Goal: Task Accomplishment & Management: Complete application form

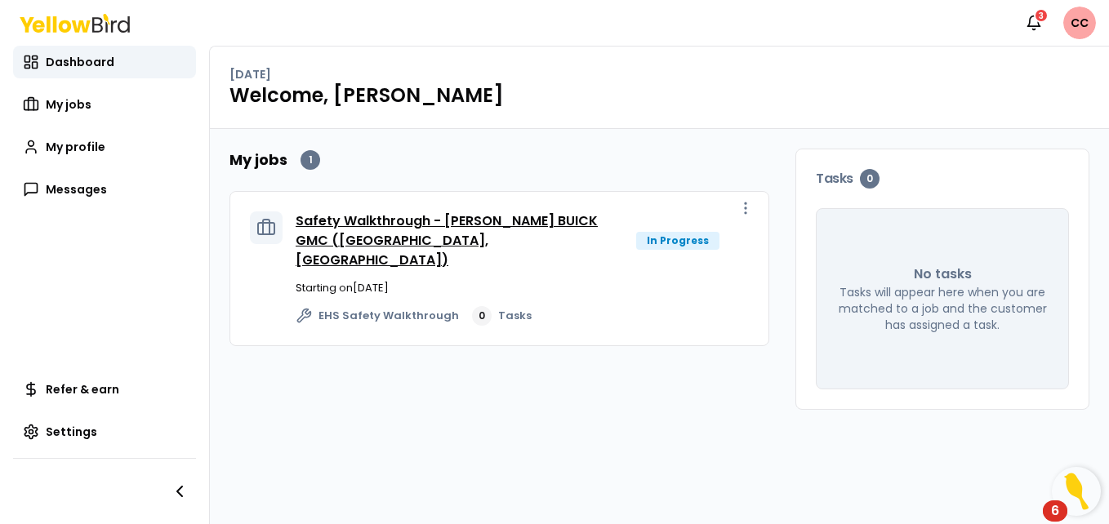
click at [353, 229] on link "Safety Walkthrough - [PERSON_NAME] BUICK GMC ([GEOGRAPHIC_DATA], [GEOGRAPHIC_DA…" at bounding box center [447, 240] width 302 height 58
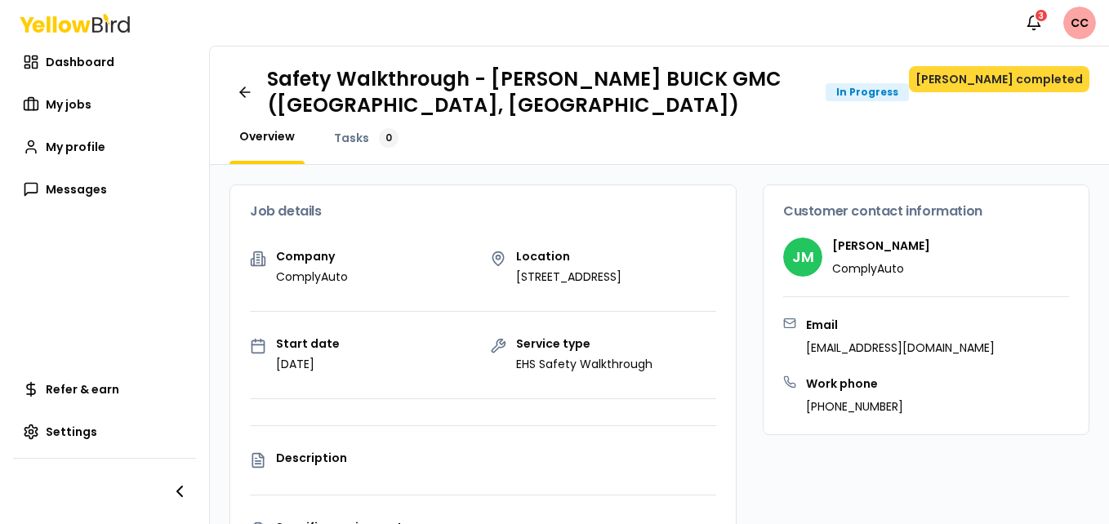
click at [1023, 74] on button "[PERSON_NAME] completed" at bounding box center [999, 79] width 180 height 26
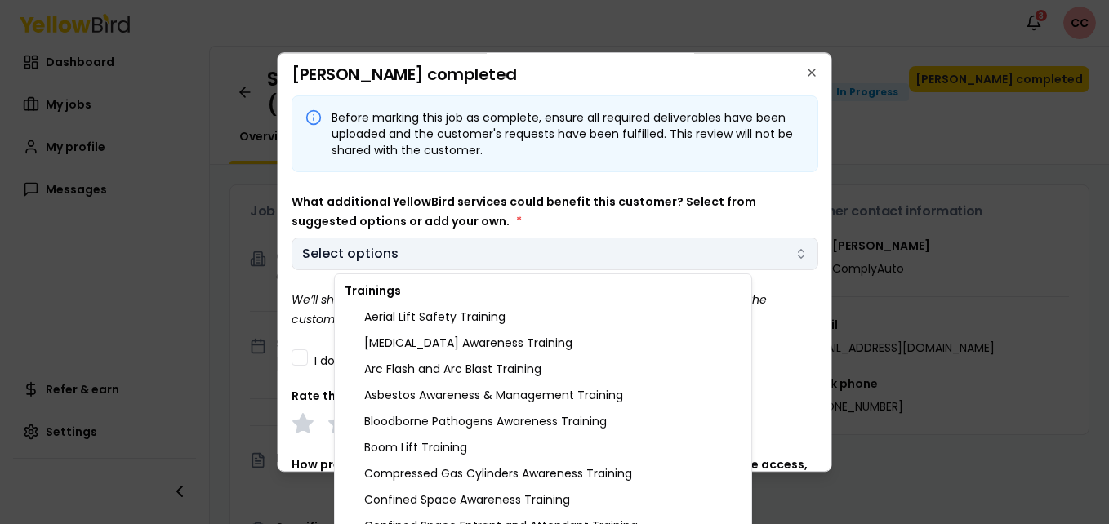
click at [787, 254] on body "Notifications 3 CC Dashboard My jobs My profile Messages Refer & earn Settings …" at bounding box center [554, 262] width 1109 height 524
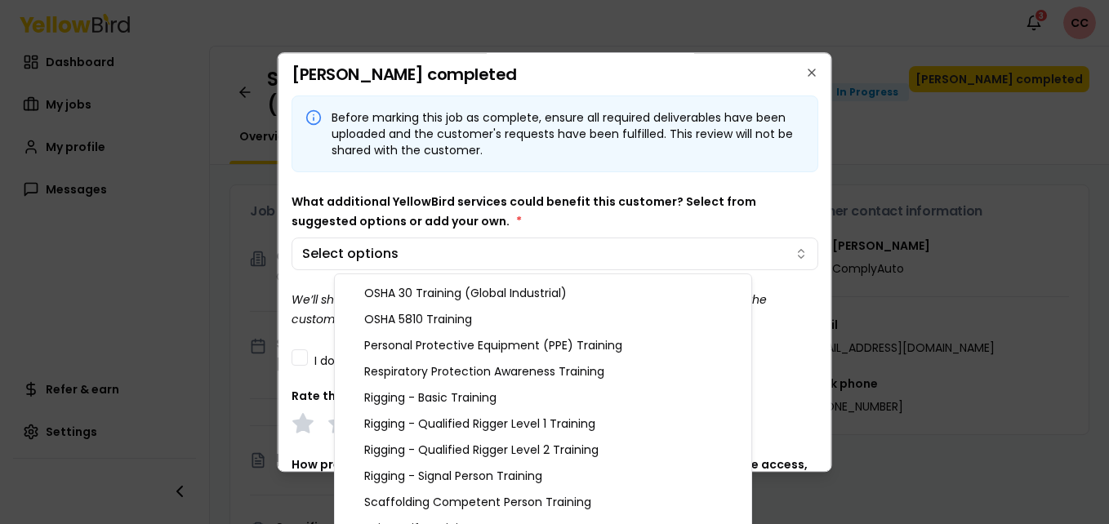
scroll to position [1259, 0]
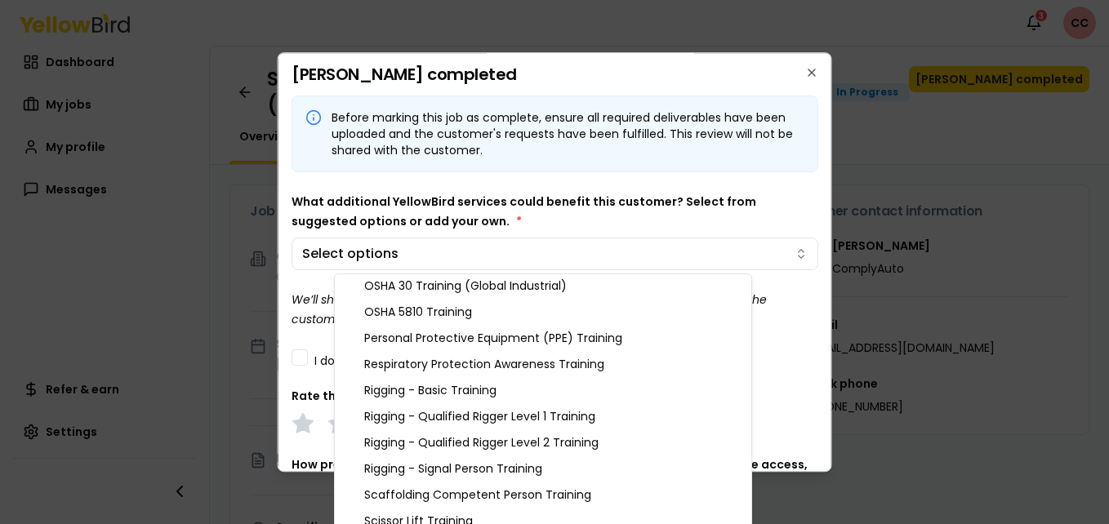
click at [796, 388] on body "Notifications 3 CC Dashboard My jobs My profile Messages Refer & earn Settings …" at bounding box center [554, 262] width 1109 height 524
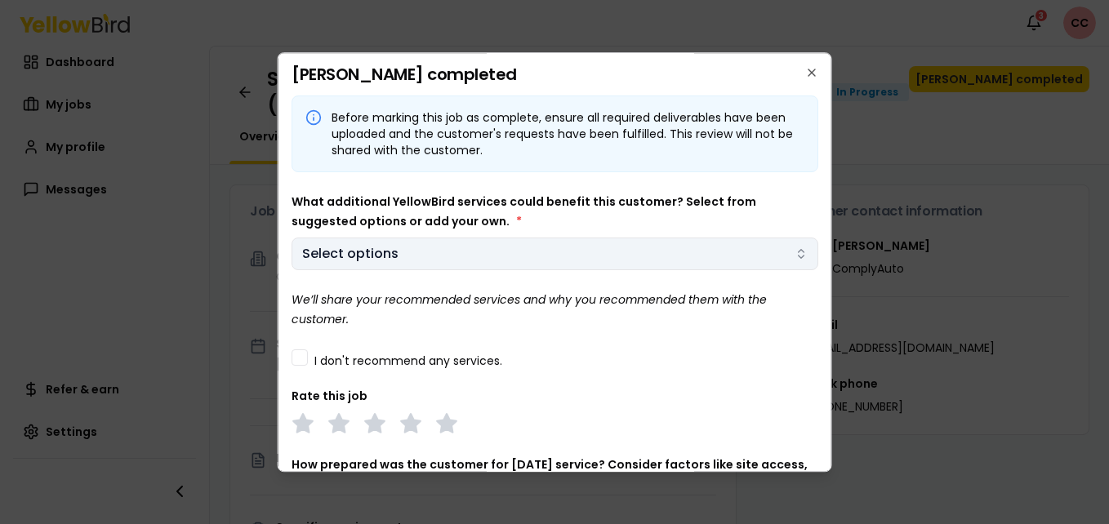
click at [783, 260] on body "Notifications 3 CC Dashboard My jobs My profile Messages Refer & earn Settings …" at bounding box center [554, 262] width 1109 height 524
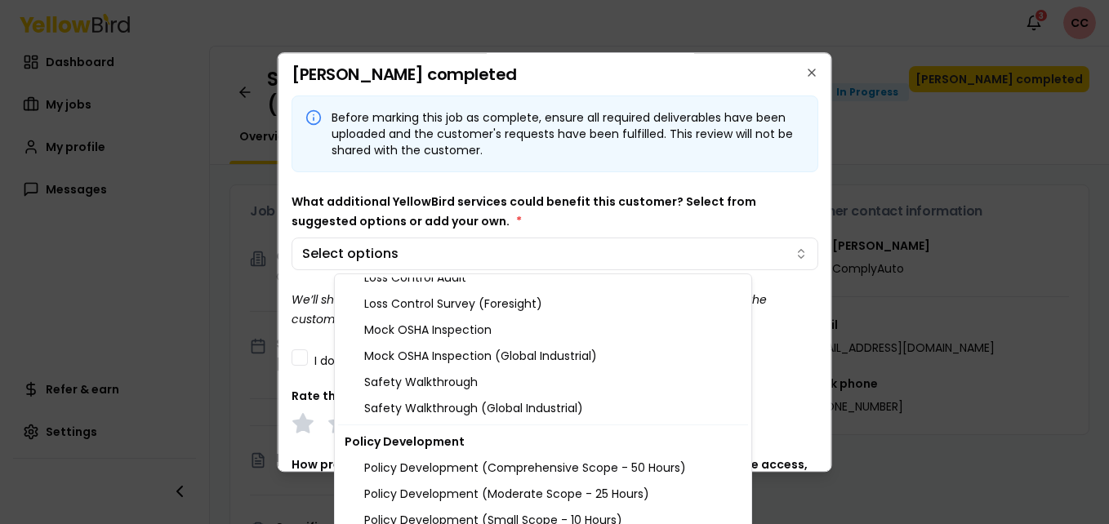
scroll to position [1962, 0]
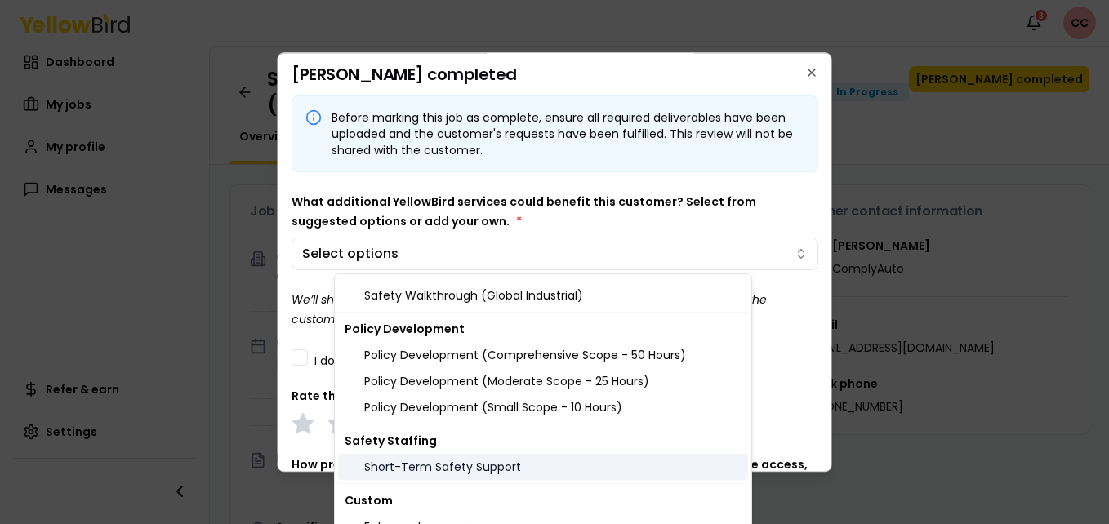
click at [500, 469] on div "Short-Term Safety Support" at bounding box center [543, 467] width 410 height 26
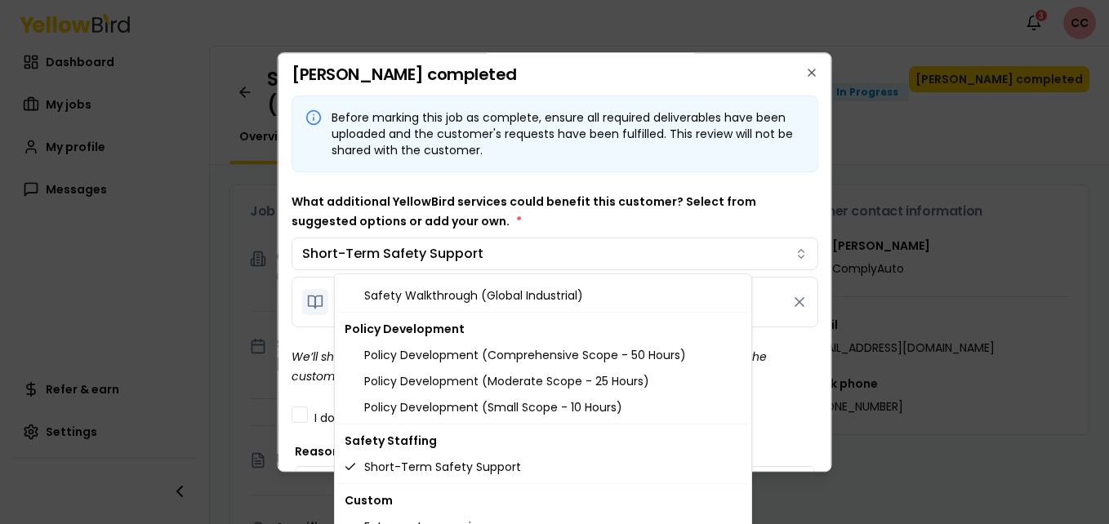
click at [807, 360] on body "Notifications 3 CC Dashboard My jobs My profile Messages Refer & earn Settings …" at bounding box center [554, 262] width 1109 height 524
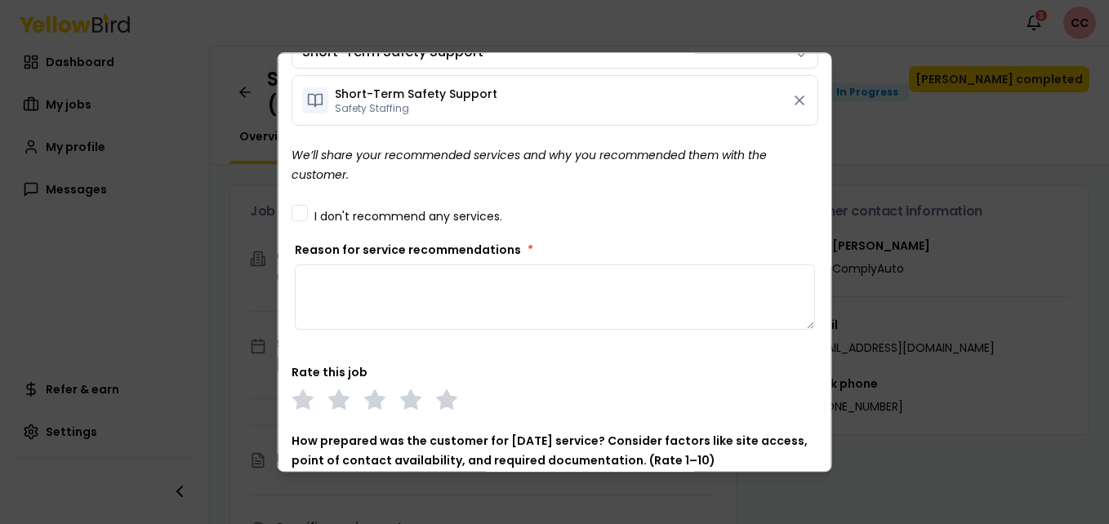
scroll to position [203, 0]
click at [603, 311] on textarea "Reason for service recommendations *" at bounding box center [555, 295] width 520 height 65
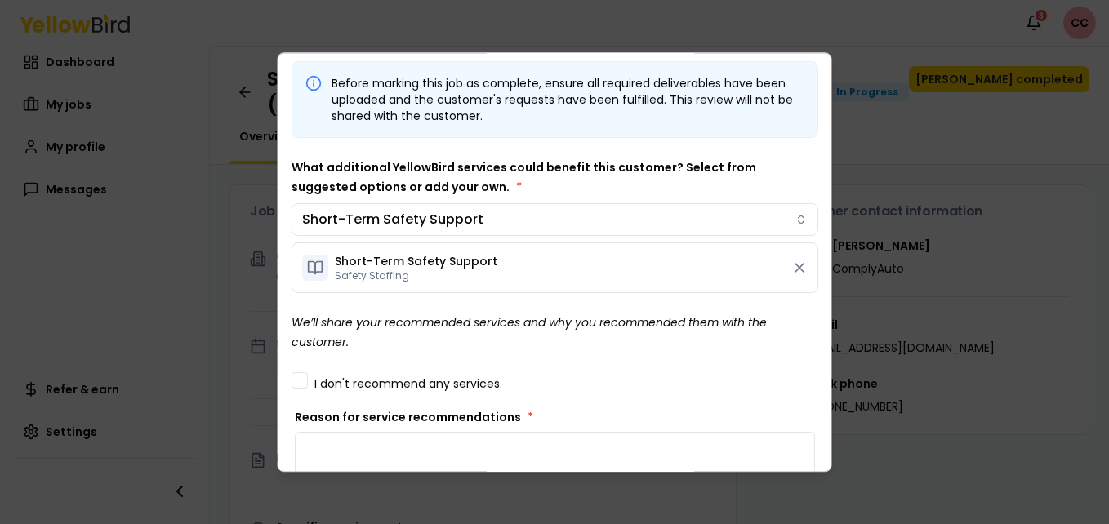
scroll to position [28, 0]
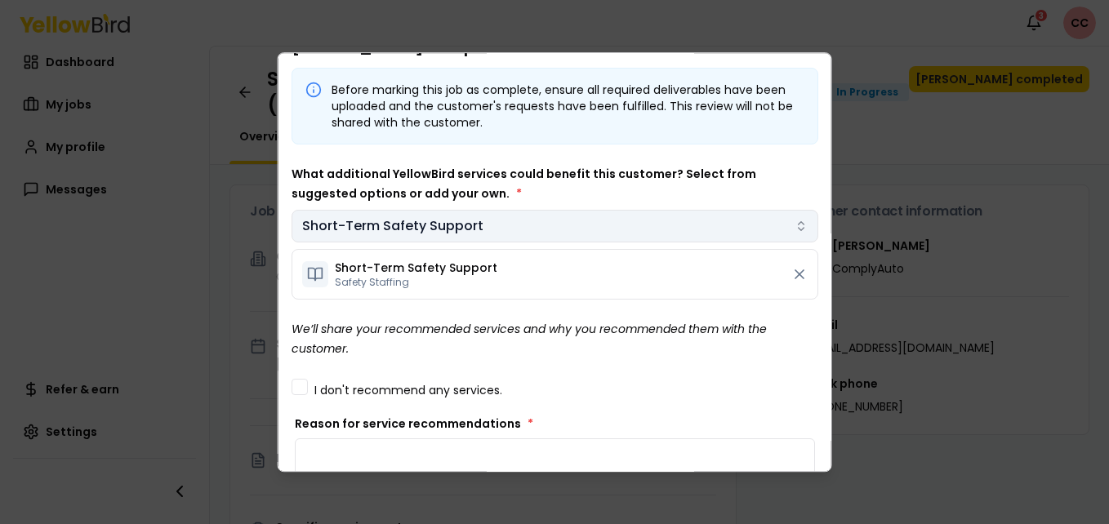
click at [782, 224] on body "Notifications 3 CC Dashboard My jobs My profile Messages Refer & earn Settings …" at bounding box center [554, 262] width 1109 height 524
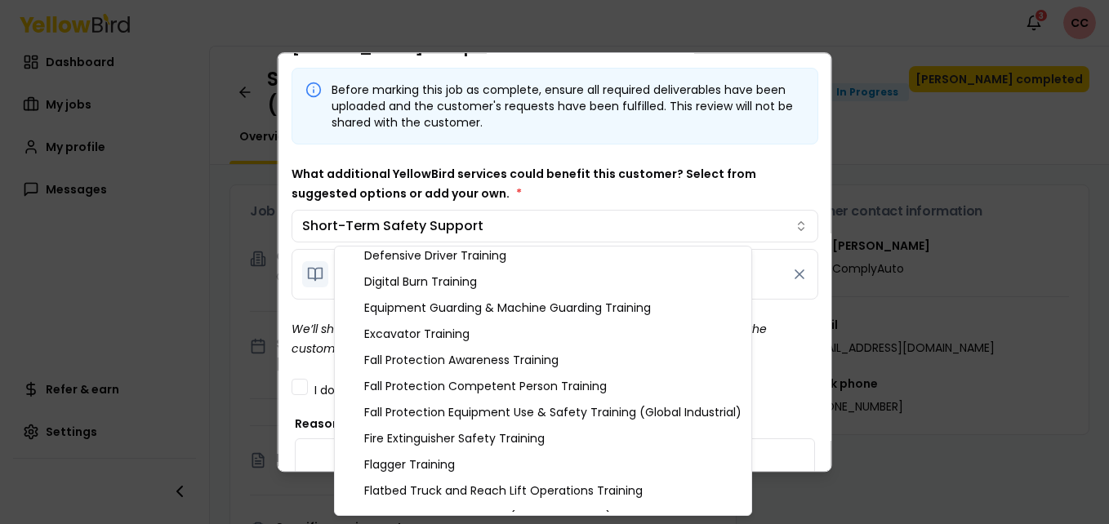
scroll to position [0, 0]
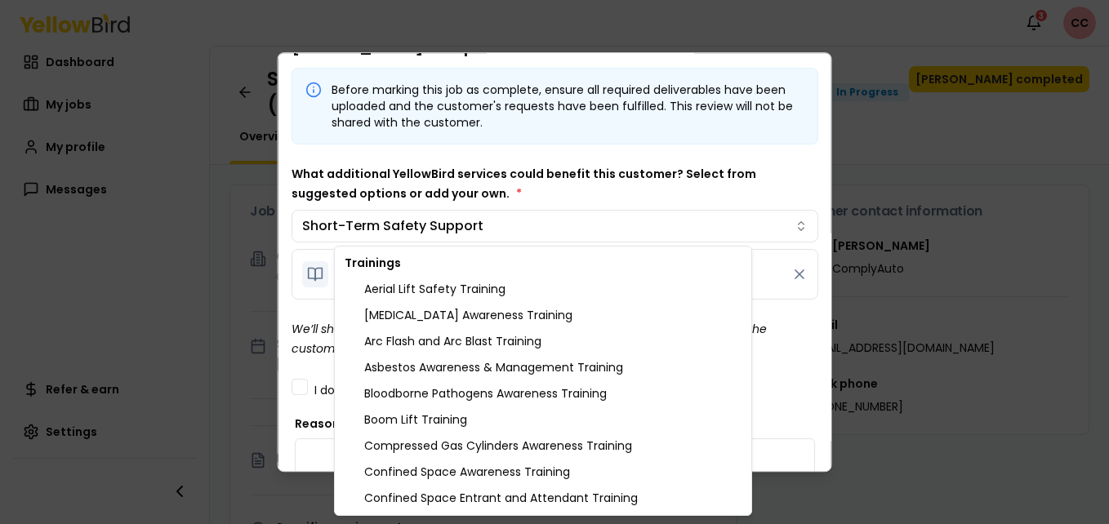
click at [694, 198] on body "Notifications 3 CC Dashboard My jobs My profile Messages Refer & earn Settings …" at bounding box center [554, 262] width 1109 height 524
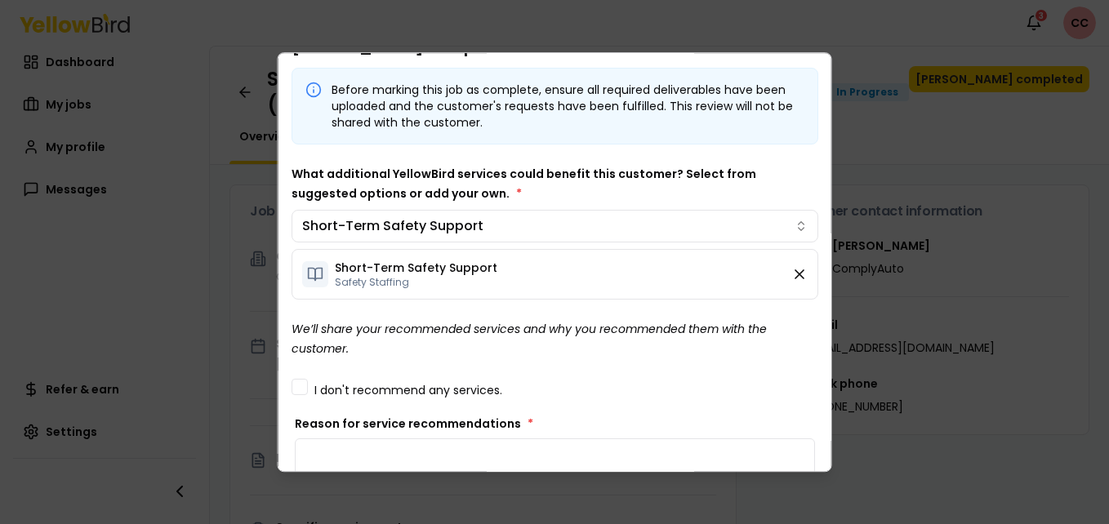
click at [795, 276] on icon at bounding box center [799, 274] width 8 height 8
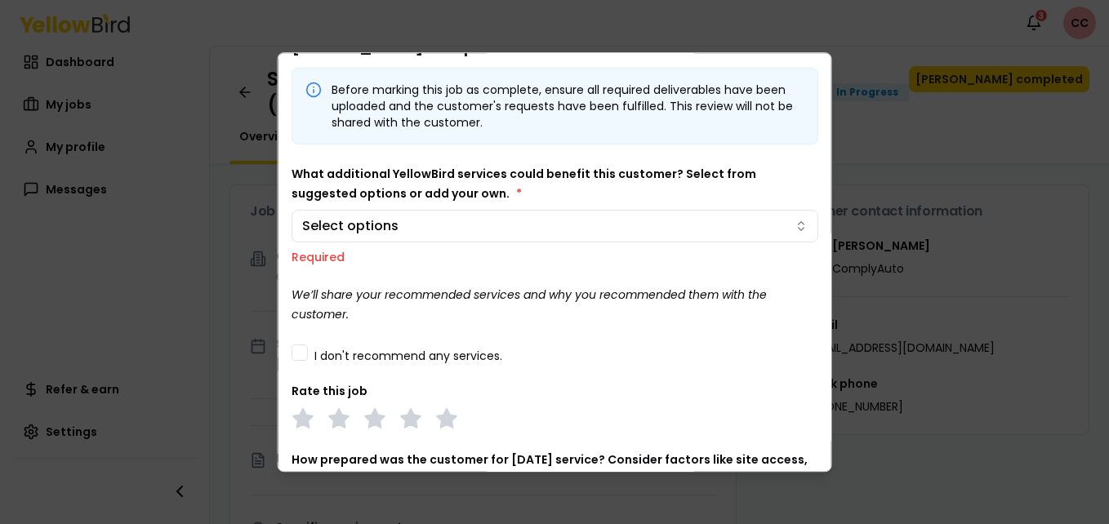
click at [294, 356] on button "I don't recommend any services." at bounding box center [299, 353] width 16 height 16
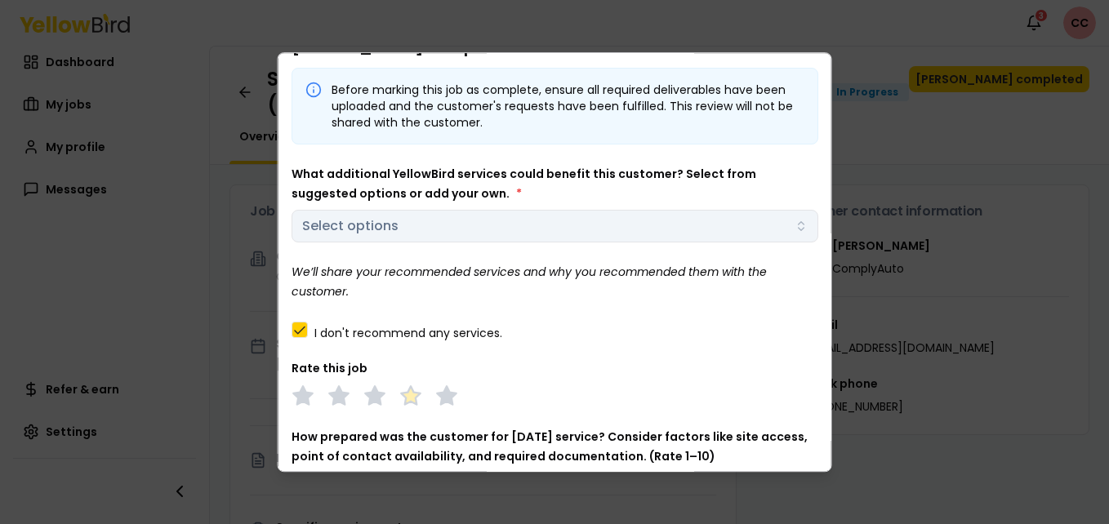
click at [413, 398] on polygon at bounding box center [410, 396] width 19 height 18
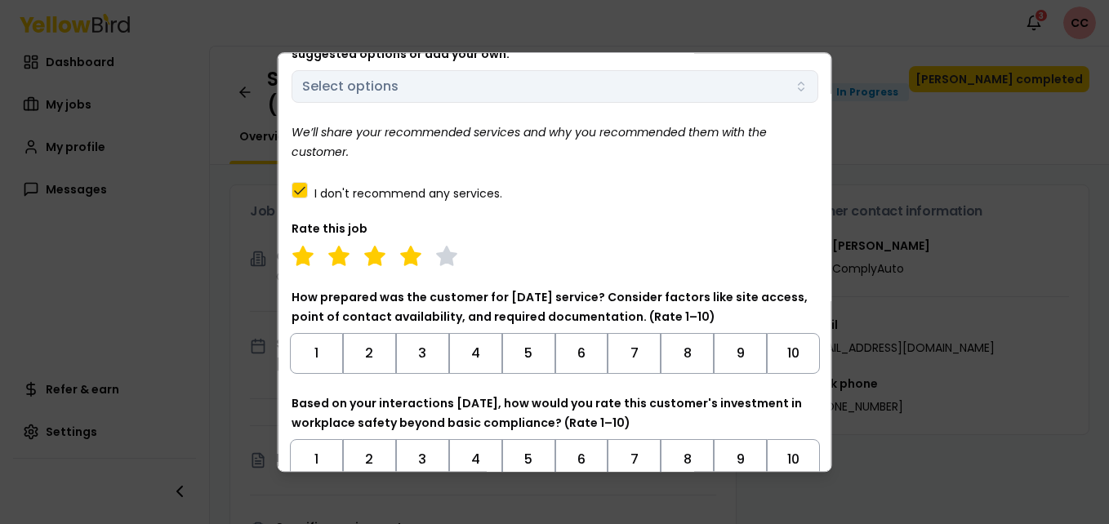
scroll to position [180, 0]
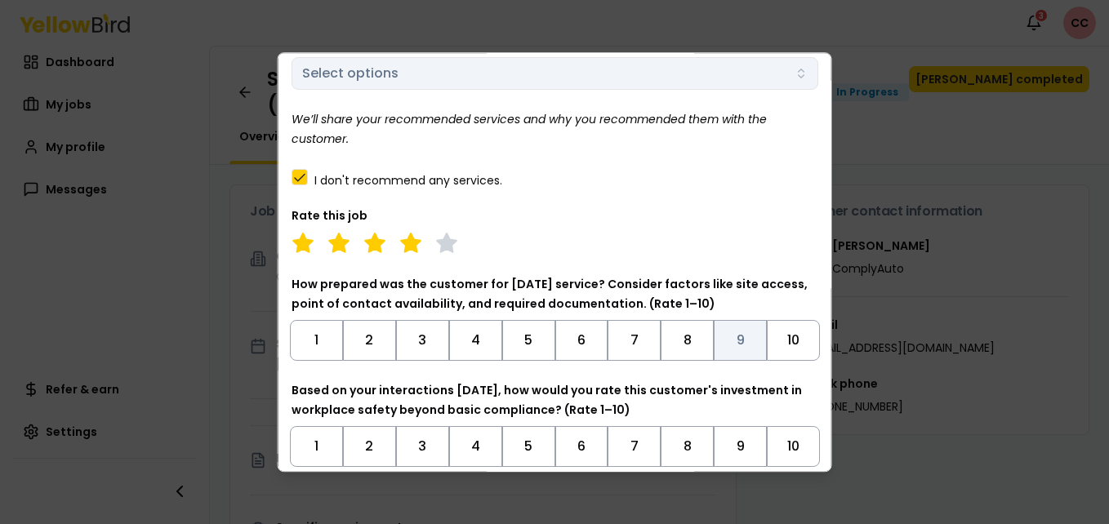
click at [724, 345] on button "9" at bounding box center [740, 340] width 53 height 41
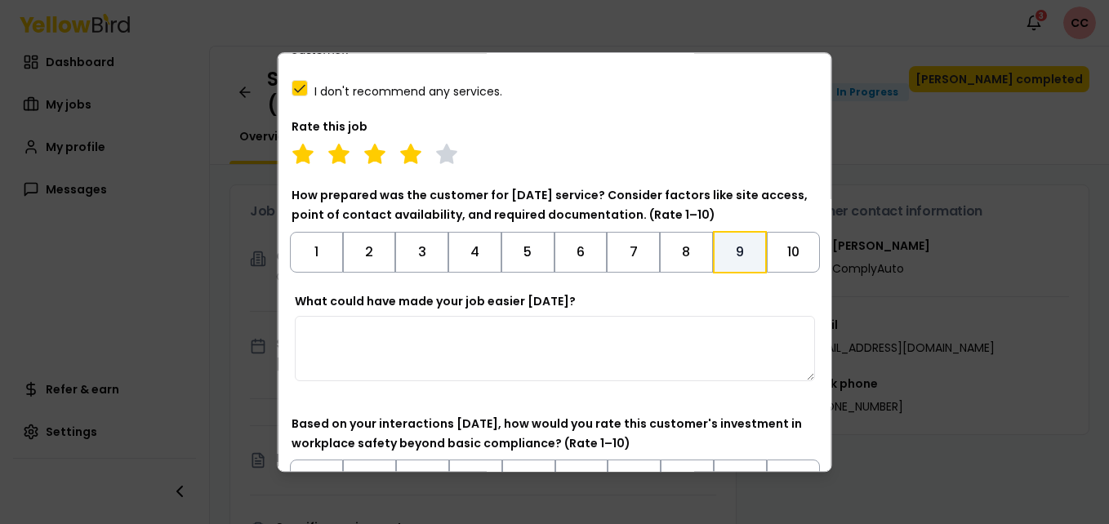
scroll to position [279, 0]
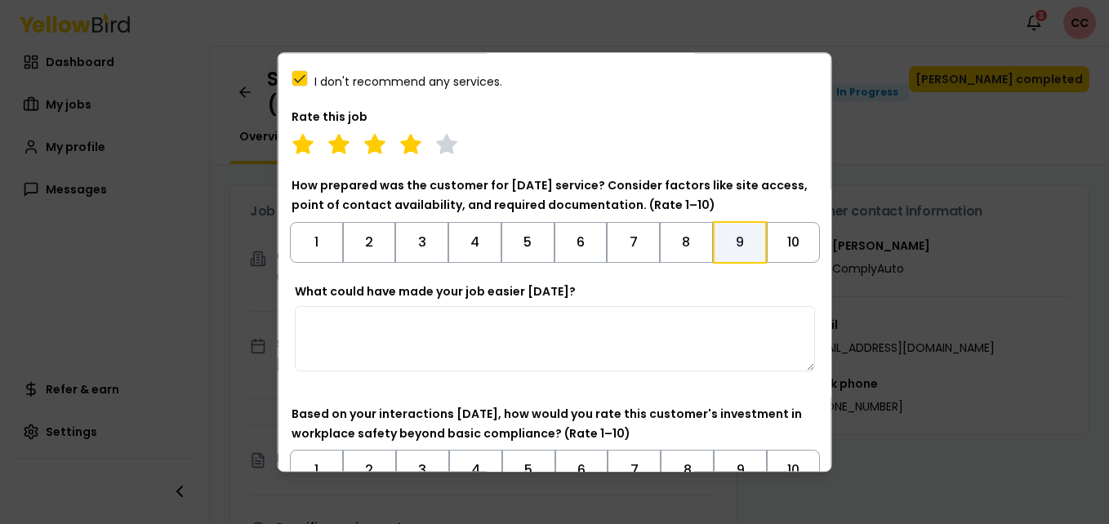
click at [661, 340] on textarea "What could have made your job easier [DATE]?" at bounding box center [555, 338] width 520 height 65
type textarea "**********"
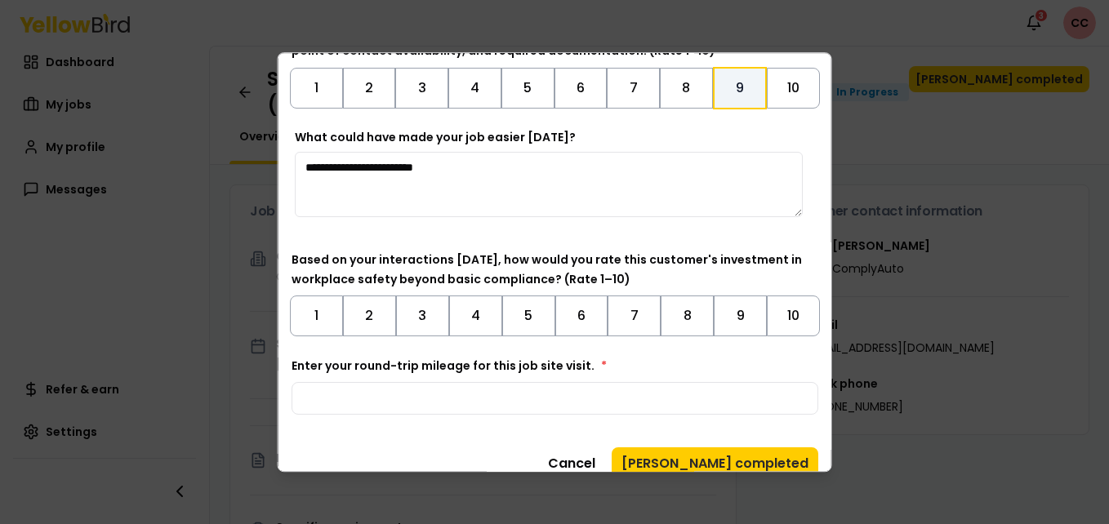
scroll to position [451, 0]
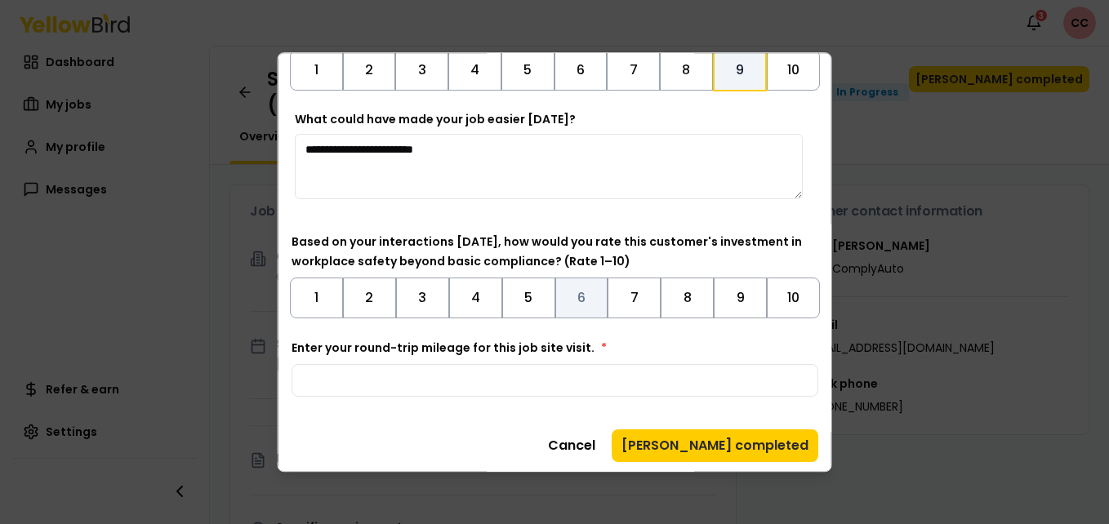
click at [582, 299] on button "6" at bounding box center [580, 298] width 53 height 41
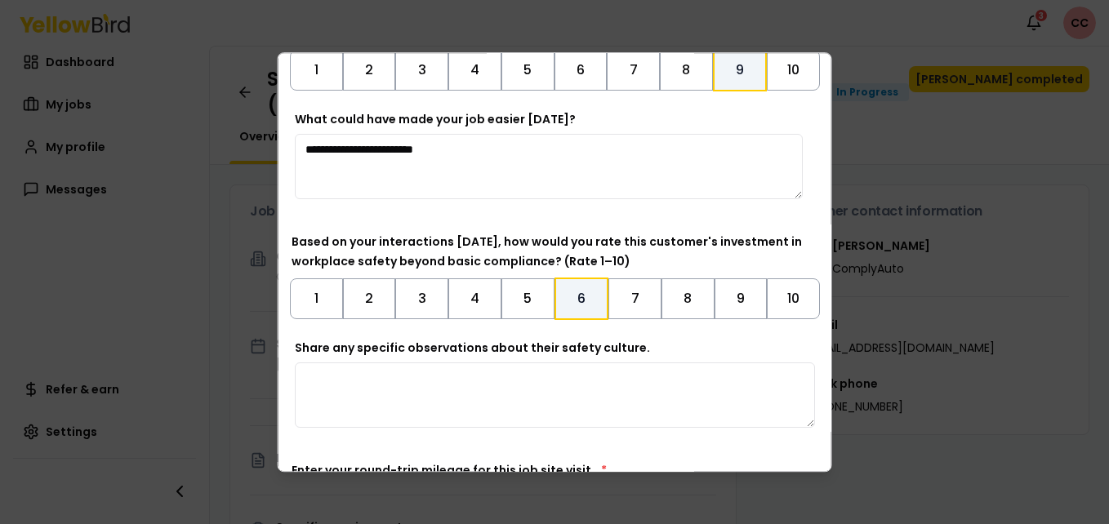
click at [549, 396] on textarea "Share any specific observations about their safety culture." at bounding box center [555, 394] width 520 height 65
type textarea "*"
click at [617, 277] on div "Based on your interactions [DATE], how would you rate this customer's investmen…" at bounding box center [554, 276] width 527 height 88
click at [617, 309] on button "7" at bounding box center [634, 298] width 53 height 41
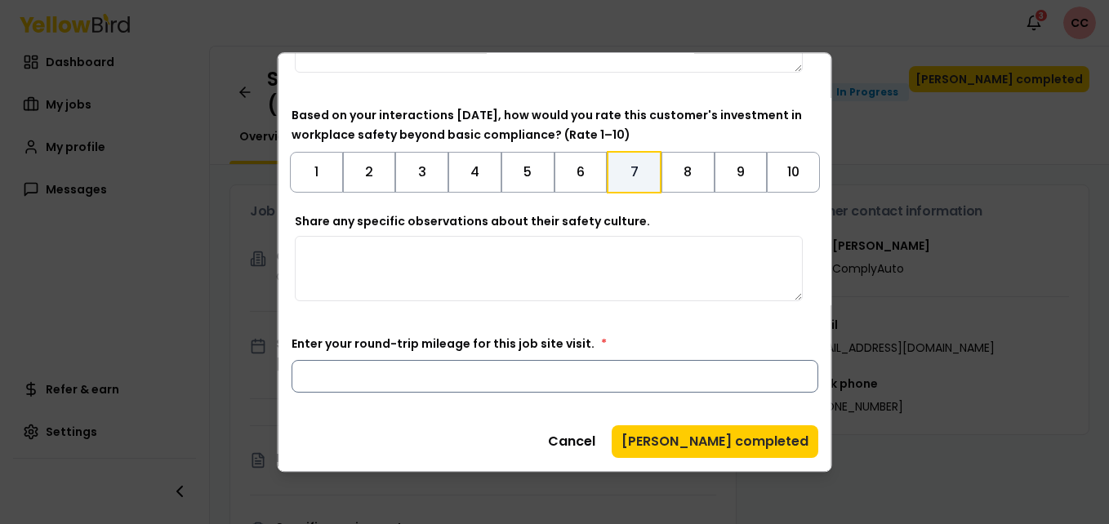
click at [425, 377] on input "Enter your round-trip mileage for this job site visit. *" at bounding box center [554, 376] width 527 height 33
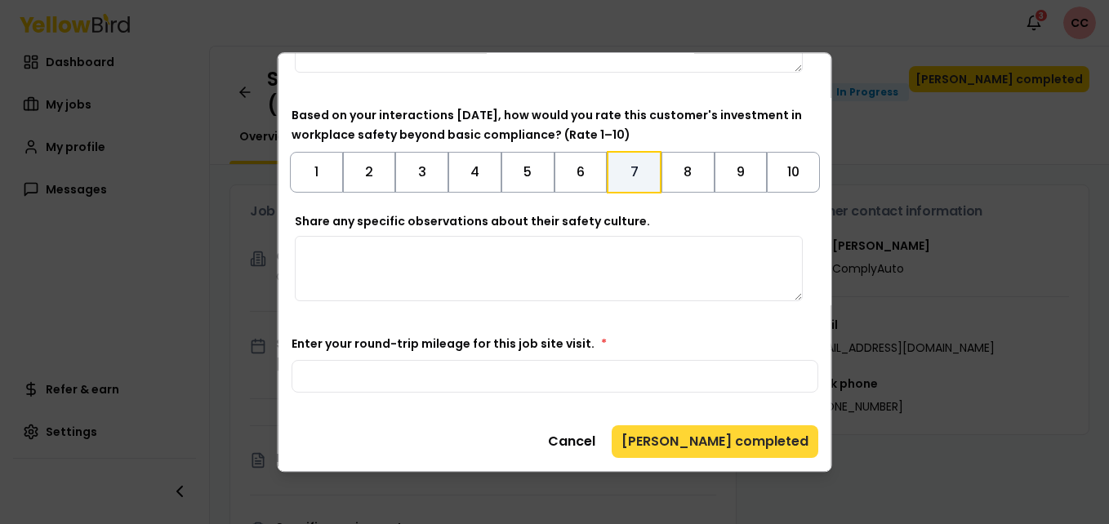
type input "***"
click at [694, 438] on button "[PERSON_NAME] completed" at bounding box center [714, 441] width 207 height 33
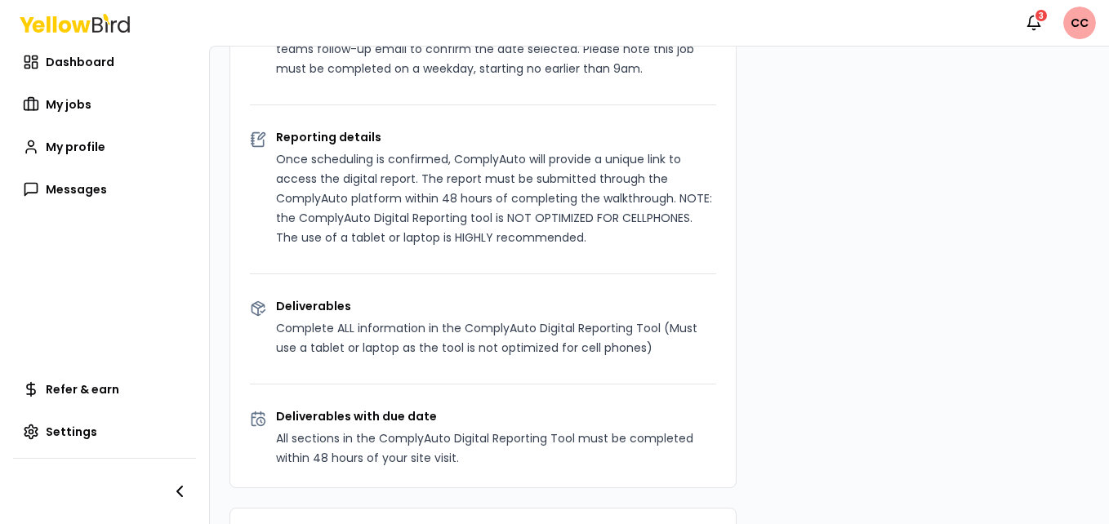
scroll to position [0, 0]
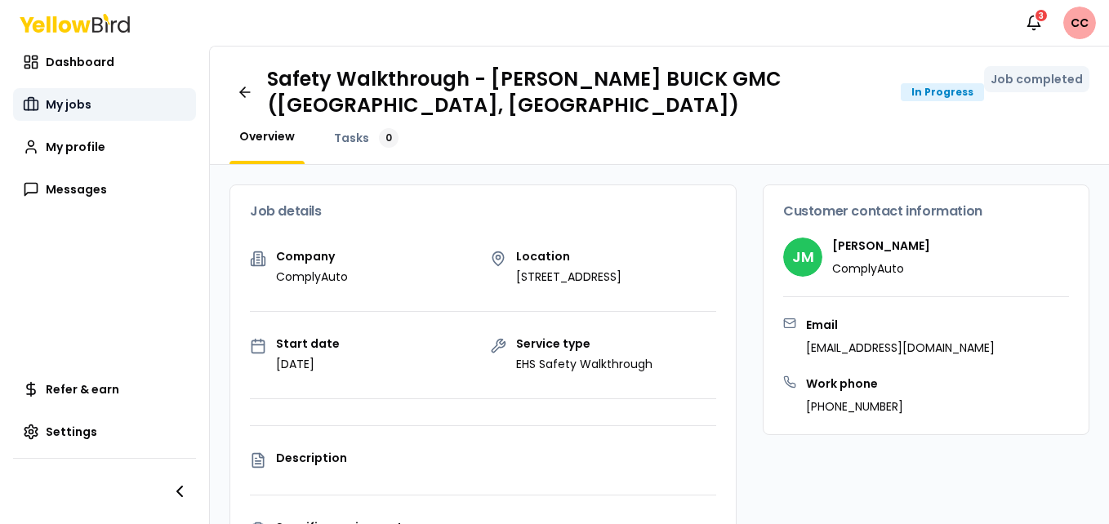
click at [70, 88] on link "My jobs" at bounding box center [104, 104] width 183 height 33
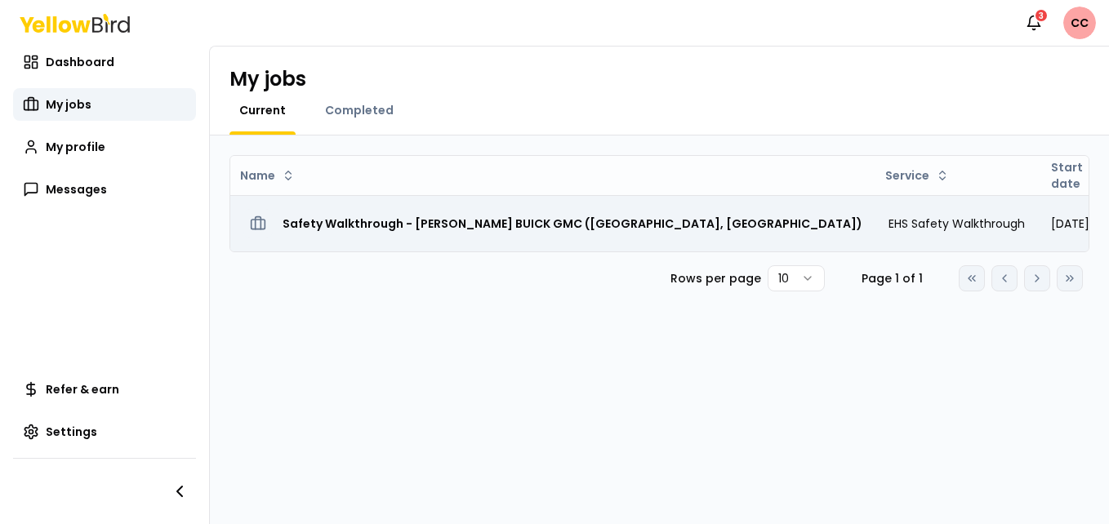
click at [407, 226] on h3 "Safety Walkthrough - [PERSON_NAME] BUICK GMC ([GEOGRAPHIC_DATA], [GEOGRAPHIC_DA…" at bounding box center [572, 223] width 580 height 29
